Goal: Entertainment & Leisure: Consume media (video, audio)

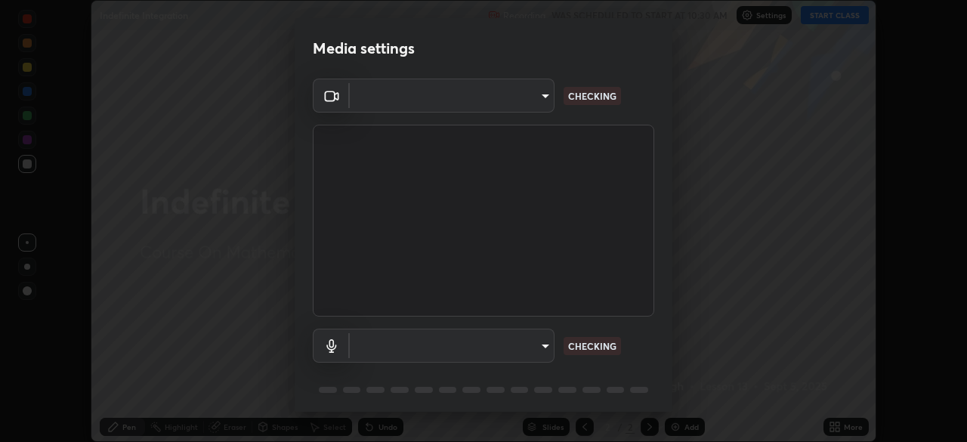
scroll to position [6, 0]
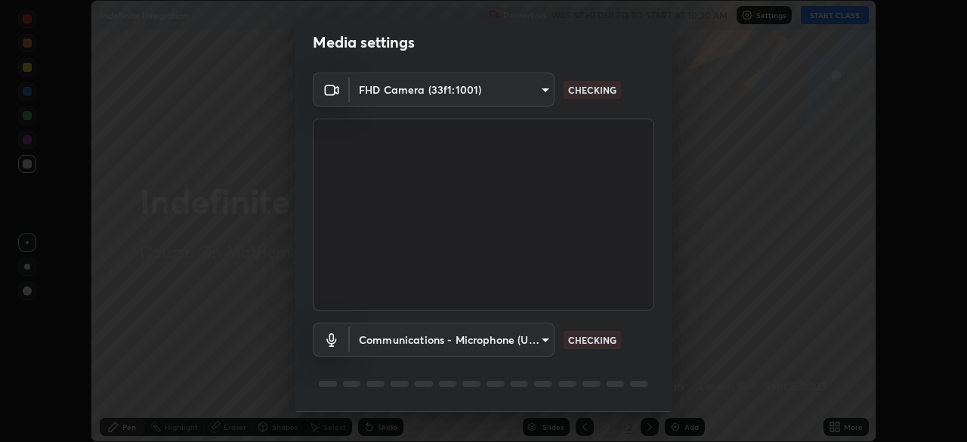
type input "b04d3f4aab0507a607fcb058103082b40897ea5b56942dd6fa8112f95d025699"
type input "communications"
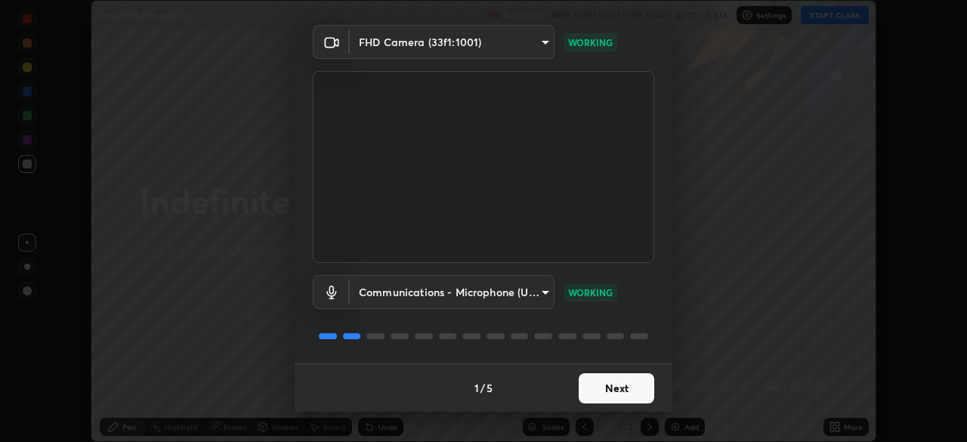
click at [632, 387] on button "Next" at bounding box center [617, 388] width 76 height 30
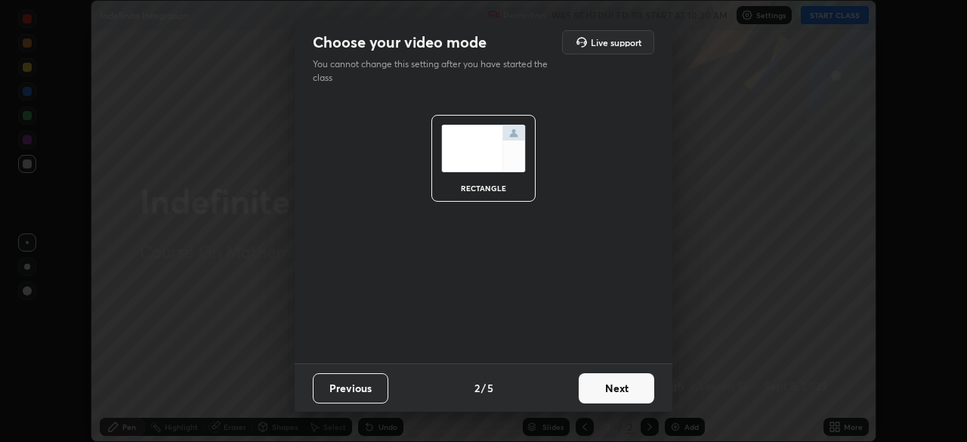
scroll to position [0, 0]
click at [636, 395] on button "Next" at bounding box center [617, 388] width 76 height 30
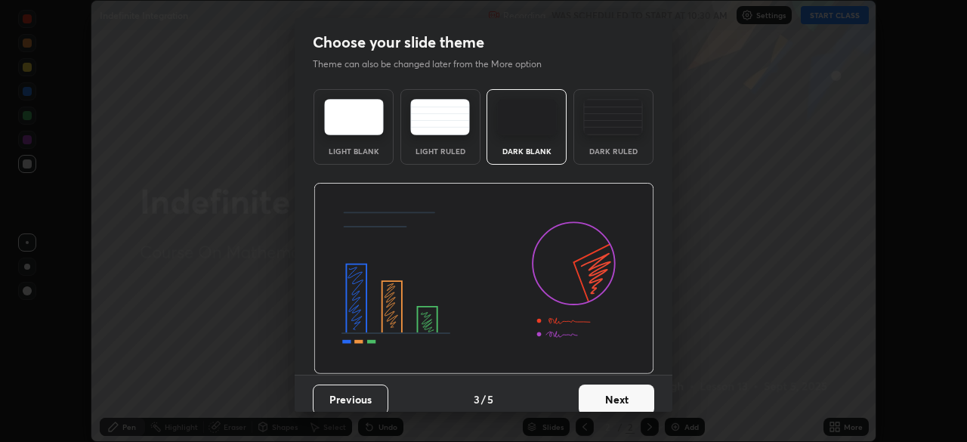
click at [634, 389] on button "Next" at bounding box center [617, 399] width 76 height 30
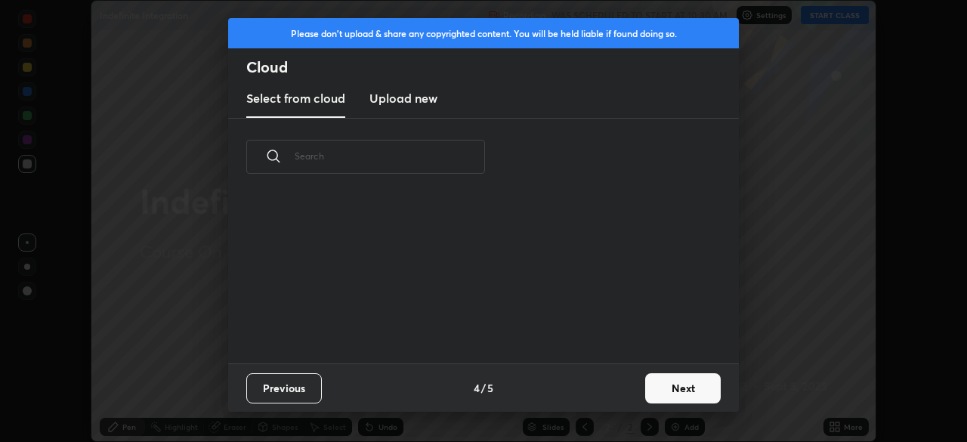
click at [634, 391] on div "Previous 4 / 5 Next" at bounding box center [483, 387] width 511 height 48
click at [647, 390] on button "Next" at bounding box center [683, 388] width 76 height 30
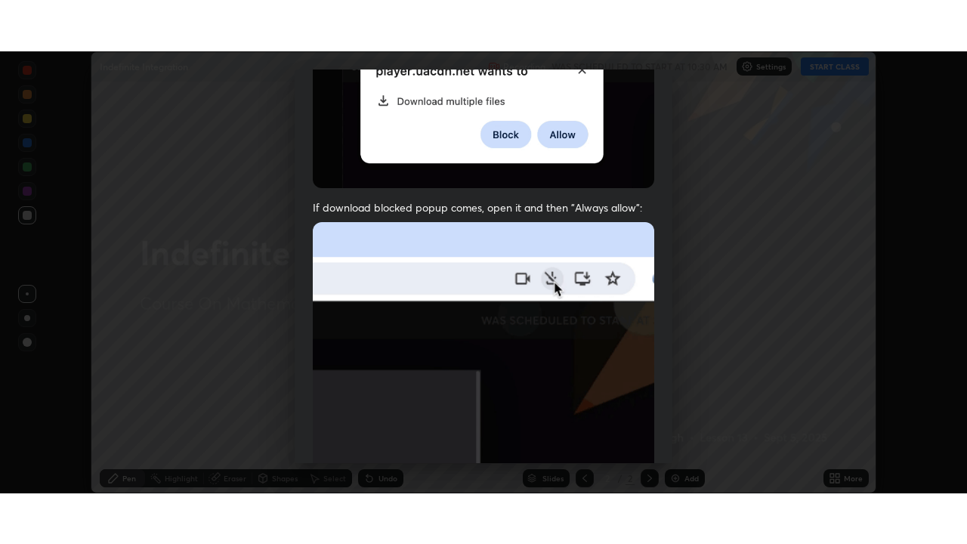
scroll to position [362, 0]
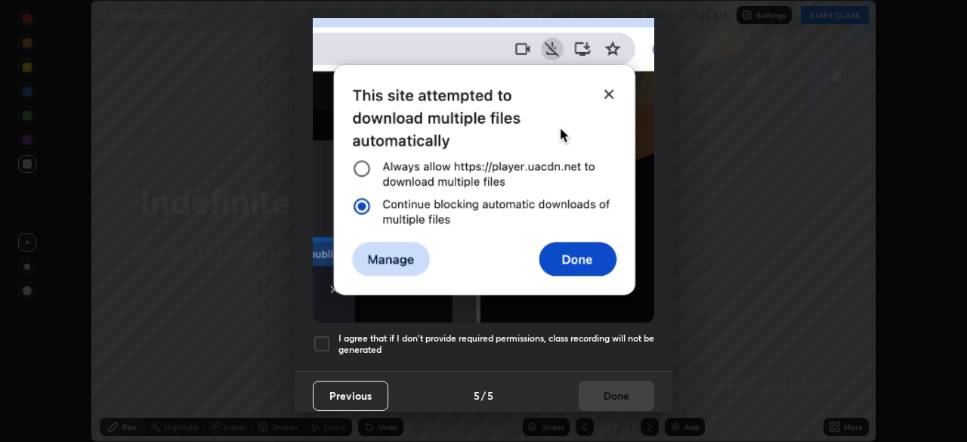
click at [538, 332] on h5 "I agree that if I don't provide required permissions, class recording will not …" at bounding box center [496, 343] width 316 height 23
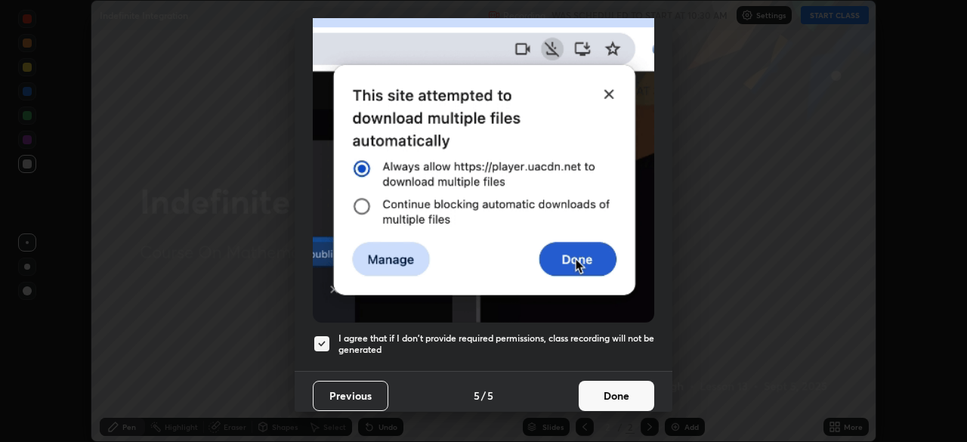
click at [588, 384] on button "Done" at bounding box center [617, 396] width 76 height 30
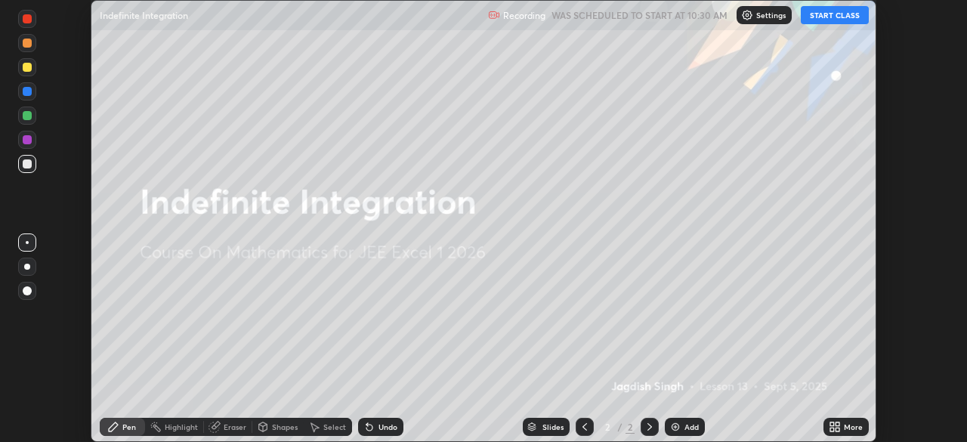
click at [841, 428] on div "More" at bounding box center [845, 427] width 45 height 18
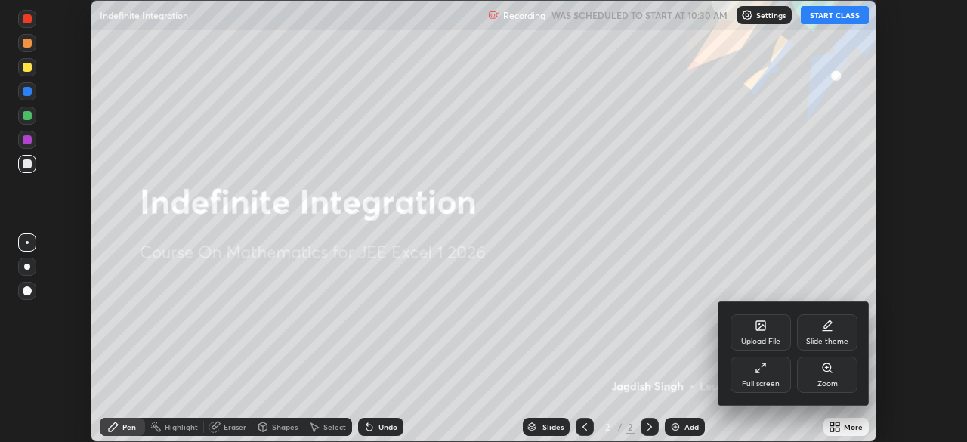
click at [765, 381] on div "Full screen" at bounding box center [761, 384] width 38 height 8
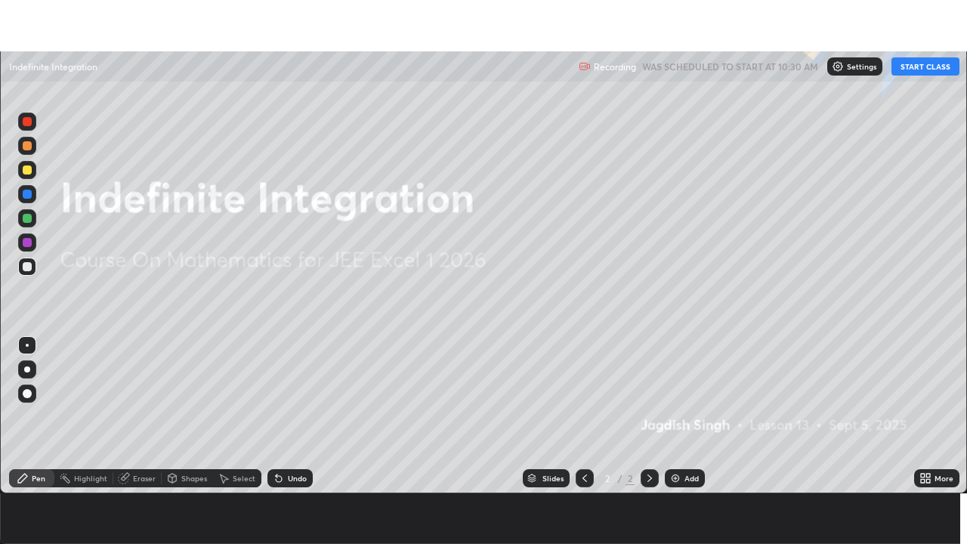
scroll to position [75091, 74566]
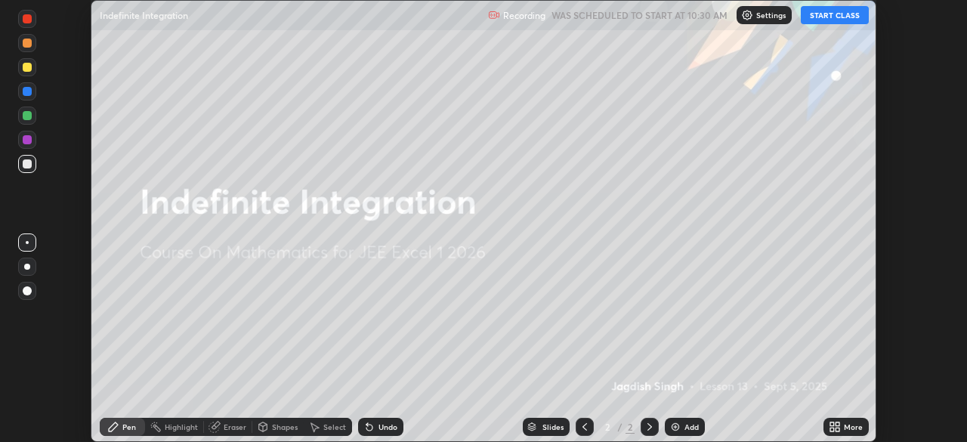
click at [847, 426] on div "More" at bounding box center [853, 427] width 19 height 8
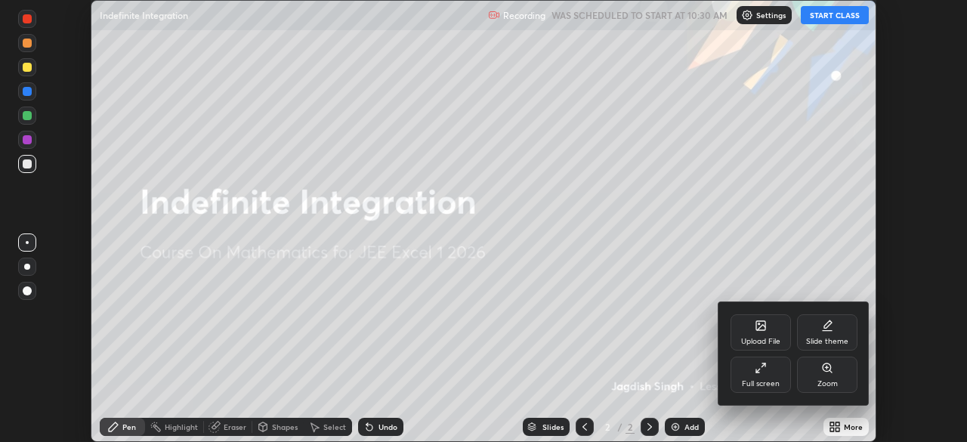
click at [763, 380] on div "Full screen" at bounding box center [761, 384] width 38 height 8
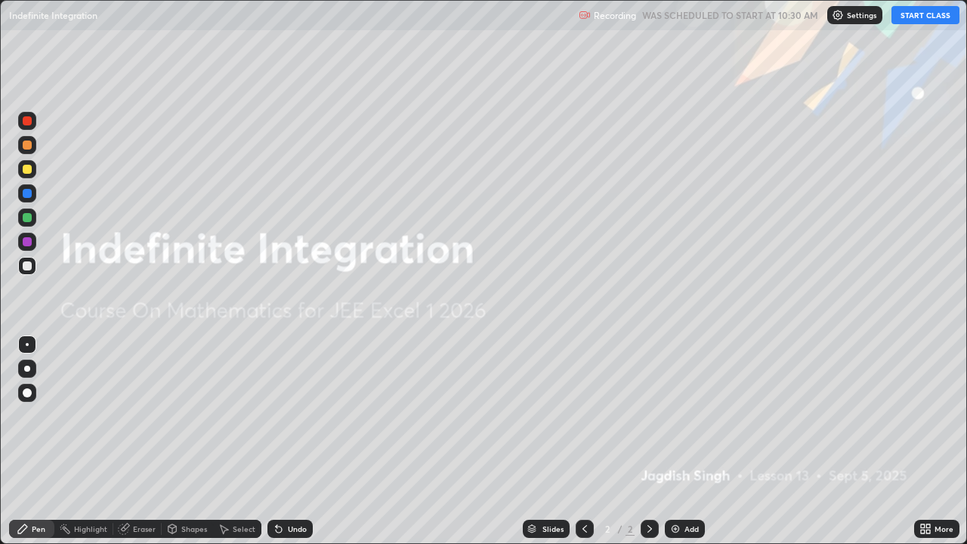
scroll to position [544, 967]
click at [917, 14] on button "START CLASS" at bounding box center [925, 15] width 68 height 18
click at [684, 441] on div "Add" at bounding box center [691, 529] width 14 height 8
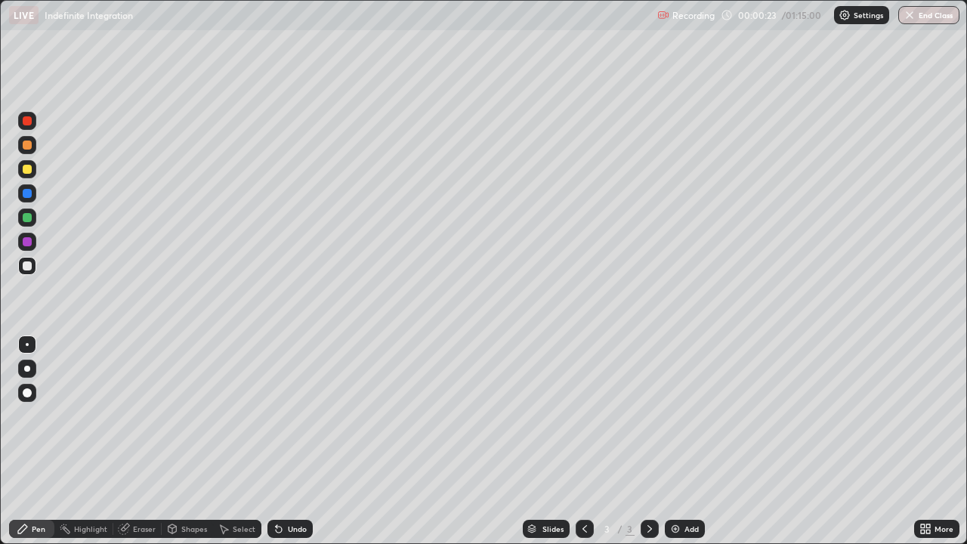
click at [591, 441] on div at bounding box center [585, 529] width 18 height 18
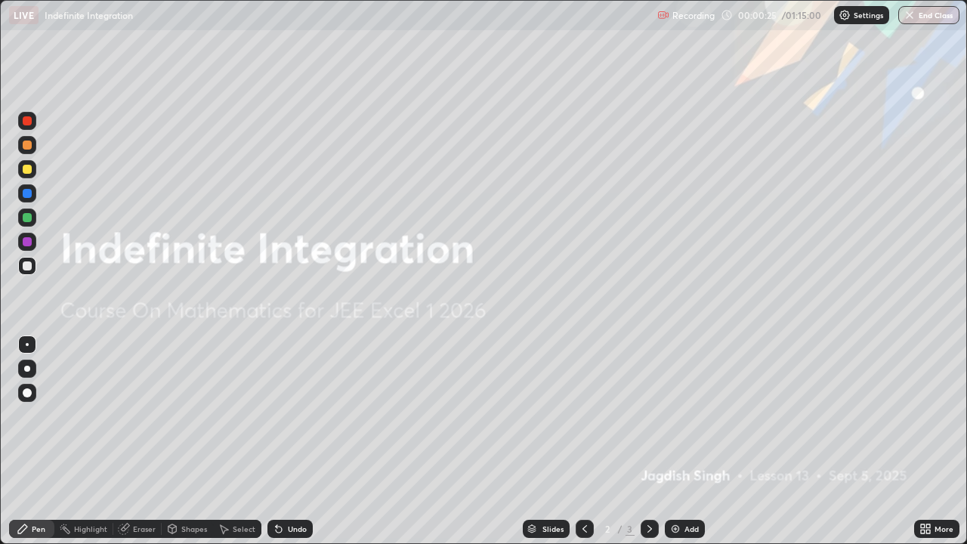
click at [648, 441] on icon at bounding box center [650, 529] width 12 height 12
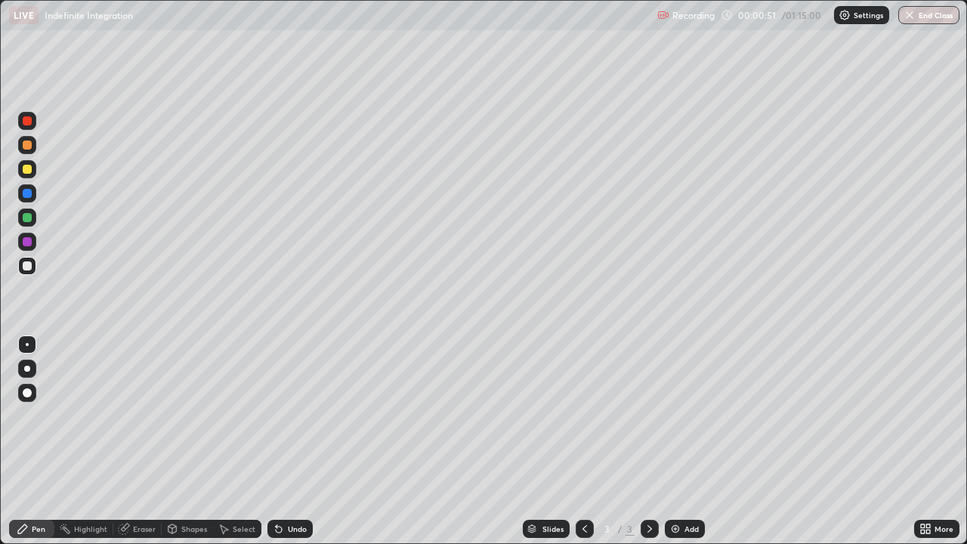
click at [29, 168] on div at bounding box center [27, 169] width 9 height 9
click at [27, 165] on div at bounding box center [27, 169] width 9 height 9
click at [30, 147] on div at bounding box center [27, 144] width 9 height 9
click at [33, 146] on div at bounding box center [27, 145] width 18 height 18
click at [26, 197] on div at bounding box center [27, 193] width 9 height 9
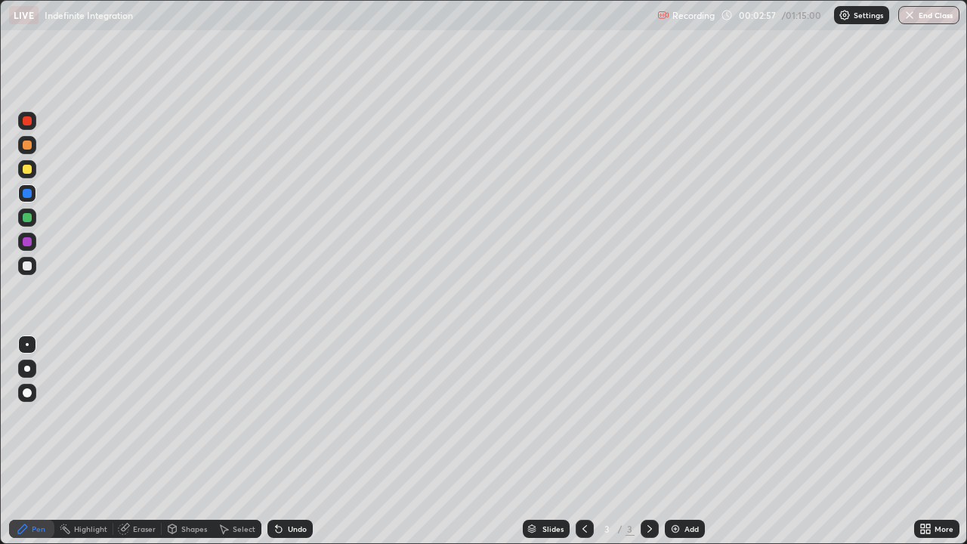
click at [30, 266] on div at bounding box center [27, 265] width 9 height 9
click at [28, 264] on div at bounding box center [27, 265] width 9 height 9
click at [29, 145] on div at bounding box center [27, 144] width 9 height 9
click at [28, 169] on div at bounding box center [27, 169] width 9 height 9
click at [29, 269] on div at bounding box center [27, 265] width 9 height 9
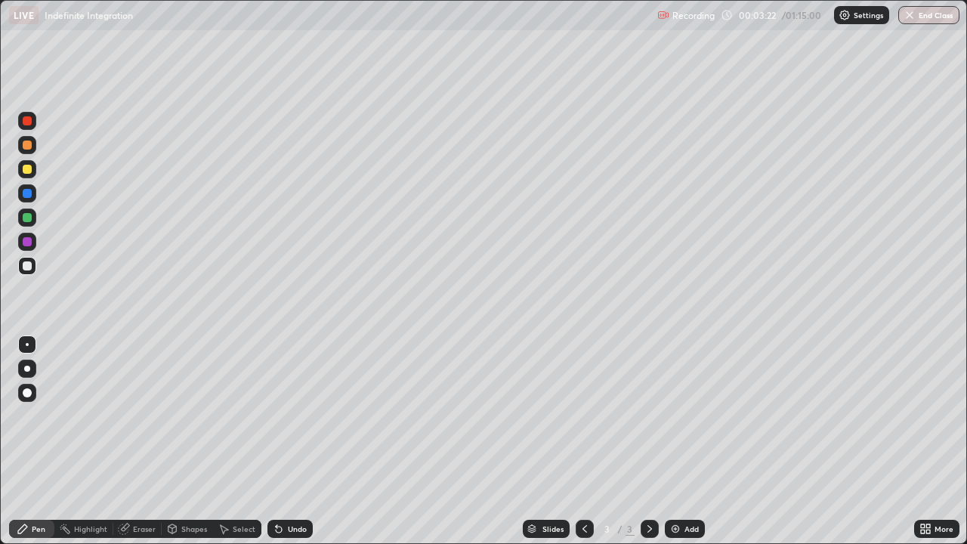
click at [28, 266] on div at bounding box center [27, 265] width 9 height 9
click at [146, 441] on div "Eraser" at bounding box center [144, 529] width 23 height 8
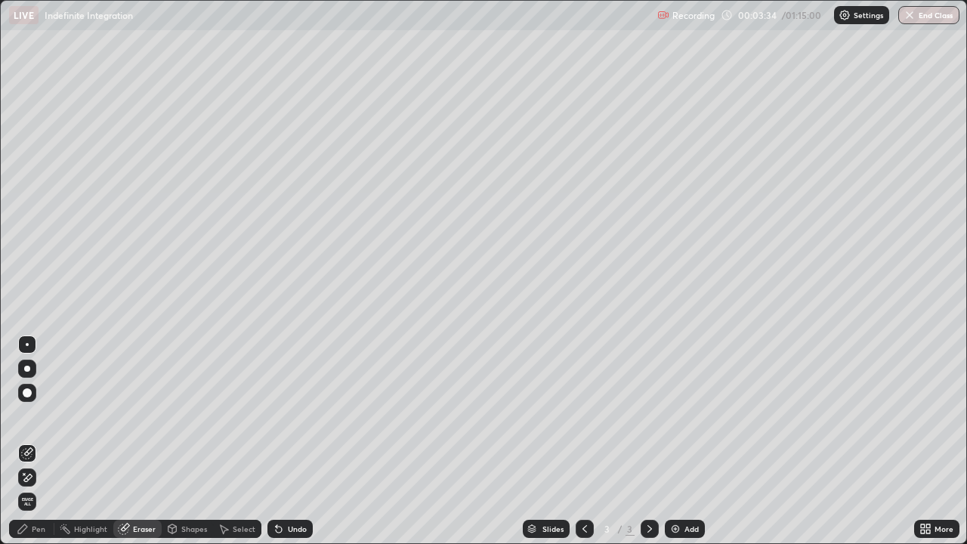
click at [45, 441] on div "Pen" at bounding box center [31, 529] width 45 height 18
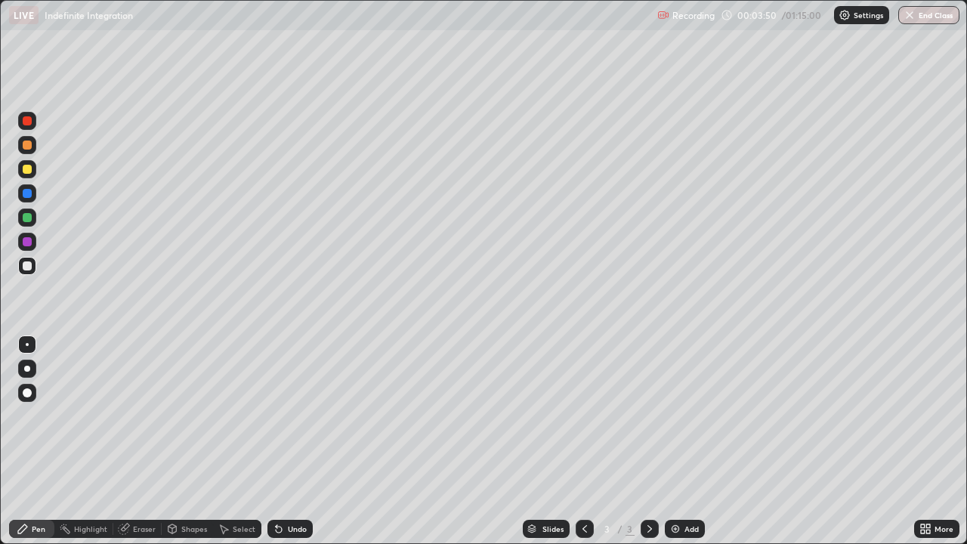
click at [29, 268] on div at bounding box center [27, 265] width 9 height 9
click at [34, 266] on div at bounding box center [27, 266] width 18 height 18
click at [26, 264] on div at bounding box center [27, 265] width 9 height 9
click at [29, 267] on div at bounding box center [27, 265] width 9 height 9
click at [26, 265] on div at bounding box center [27, 265] width 9 height 9
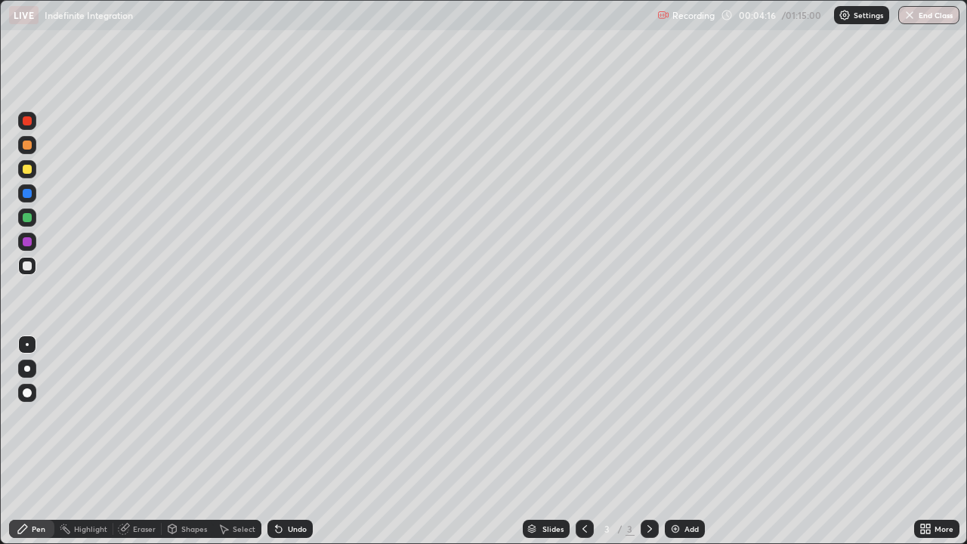
click at [27, 265] on div at bounding box center [27, 265] width 9 height 9
click at [34, 269] on div at bounding box center [27, 266] width 18 height 18
click at [28, 264] on div at bounding box center [27, 265] width 9 height 9
click at [32, 243] on div at bounding box center [27, 242] width 18 height 18
click at [23, 265] on div at bounding box center [27, 265] width 9 height 9
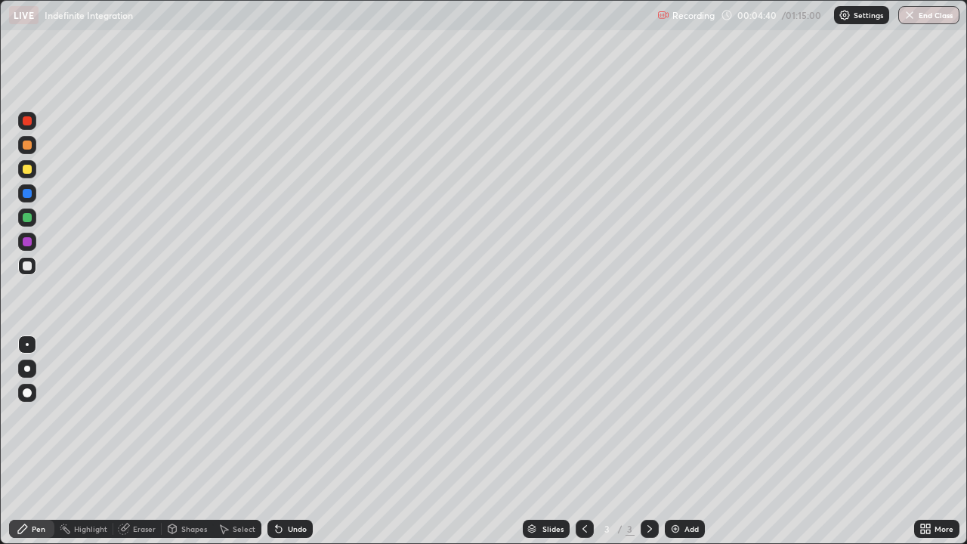
click at [27, 267] on div at bounding box center [27, 265] width 9 height 9
click at [32, 224] on div at bounding box center [27, 217] width 18 height 18
click at [26, 127] on div at bounding box center [27, 121] width 18 height 18
click at [31, 266] on div at bounding box center [27, 265] width 9 height 9
click at [36, 194] on div at bounding box center [27, 193] width 18 height 18
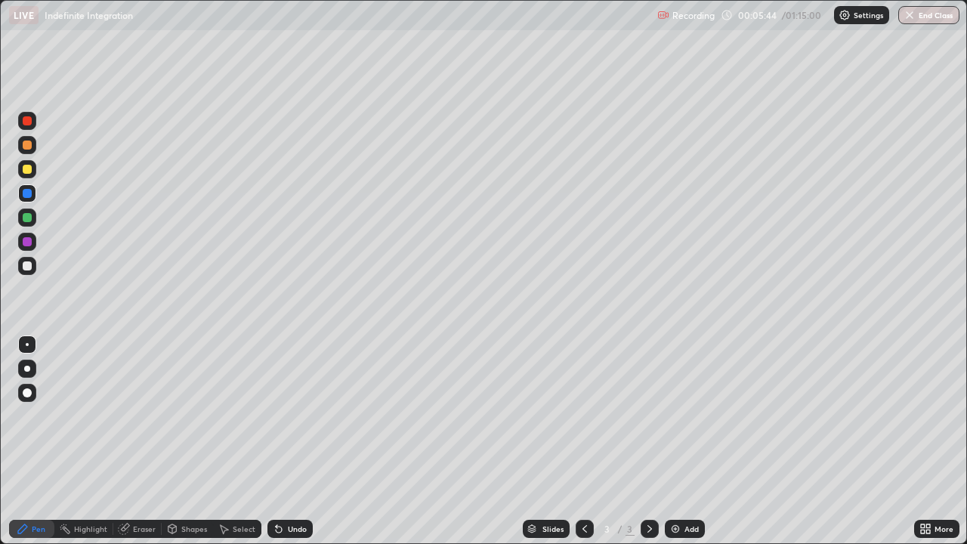
click at [32, 265] on div at bounding box center [27, 266] width 18 height 18
click at [33, 196] on div at bounding box center [27, 193] width 18 height 18
click at [150, 441] on div "Eraser" at bounding box center [144, 529] width 23 height 8
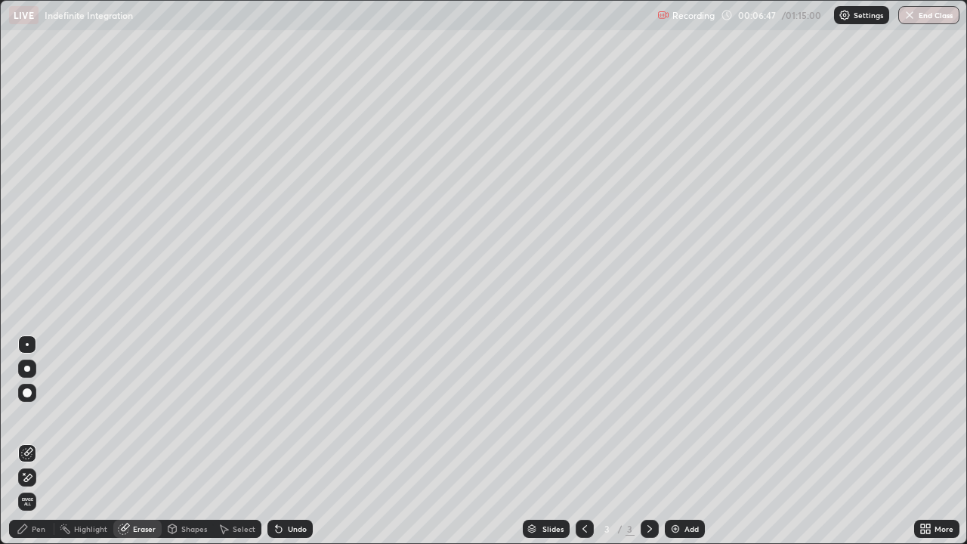
click at [44, 441] on div "Pen" at bounding box center [31, 529] width 45 height 18
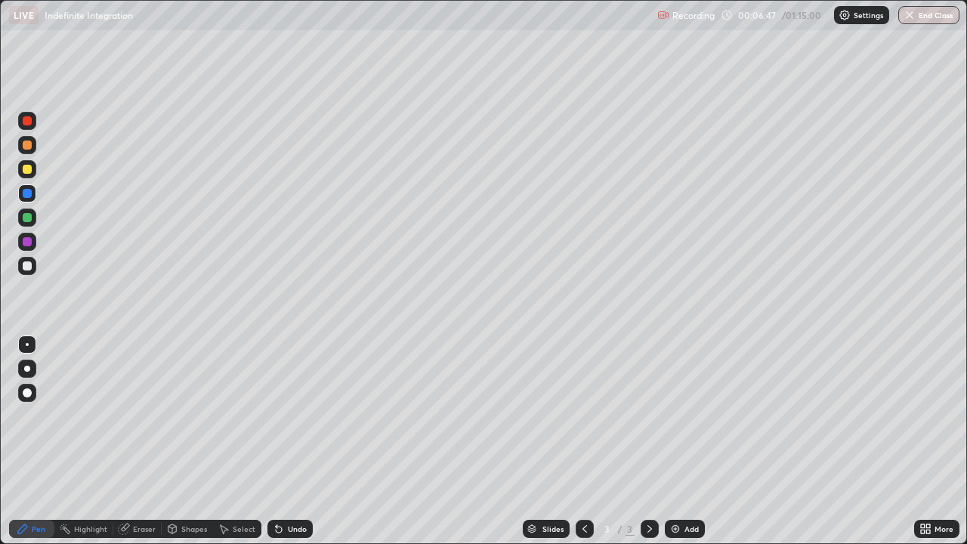
click at [33, 218] on div at bounding box center [27, 217] width 18 height 18
click at [685, 441] on div "Add" at bounding box center [685, 529] width 40 height 18
